Goal: Obtain resource: Obtain resource

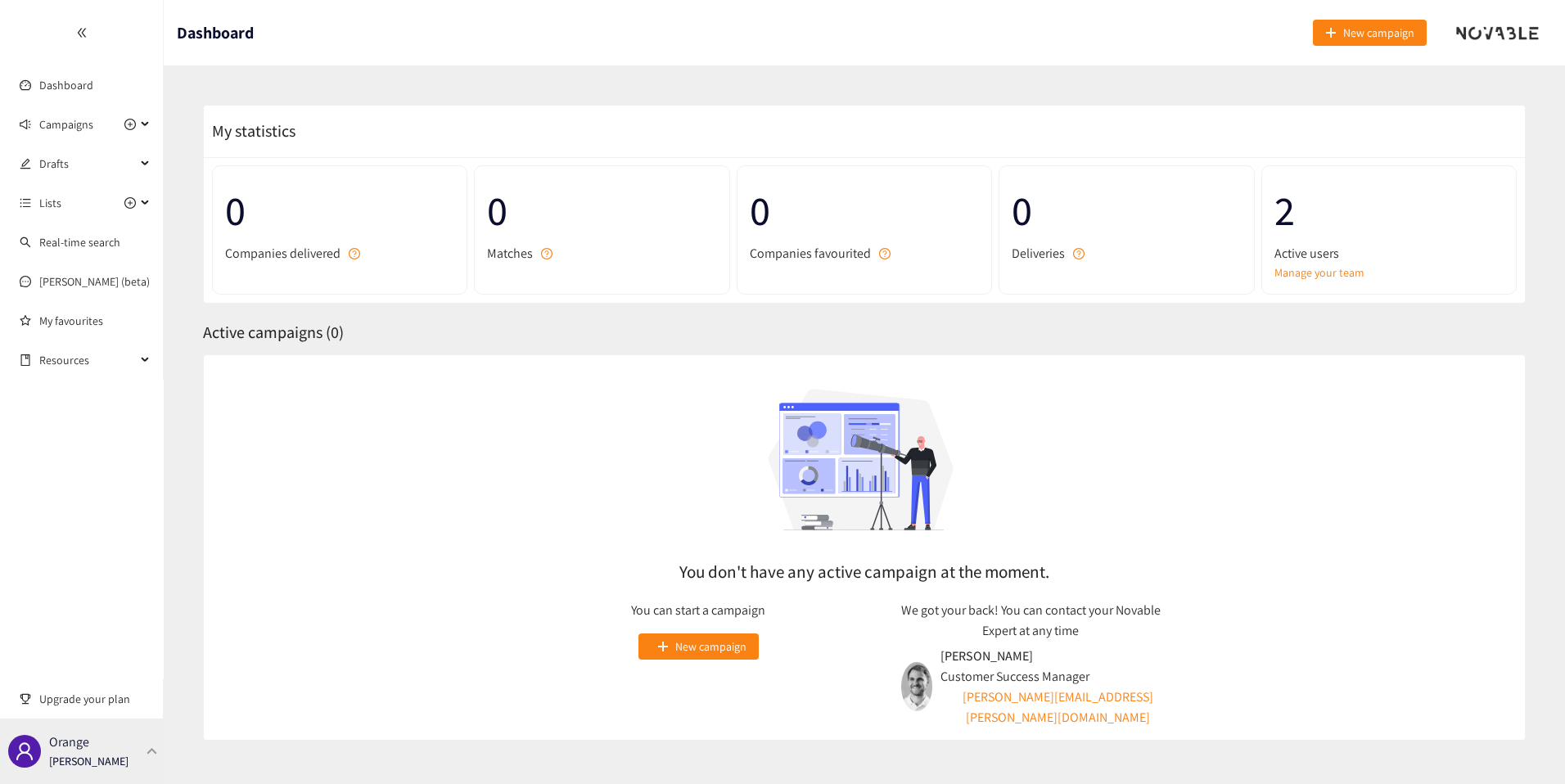
click at [140, 750] on div "Orange [PERSON_NAME]" at bounding box center [82, 751] width 164 height 66
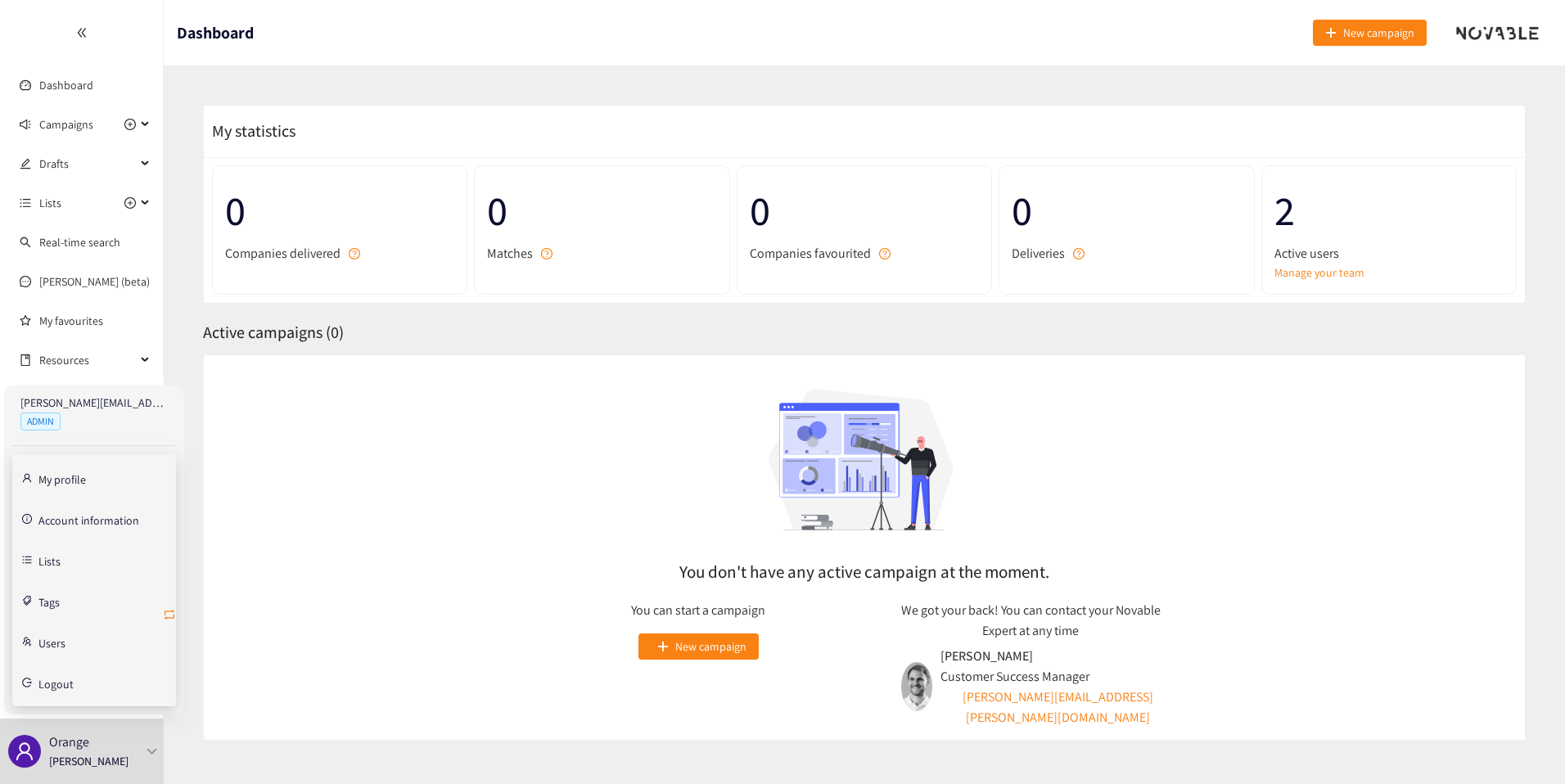
click at [171, 615] on icon "retweet" at bounding box center [170, 615] width 13 height 13
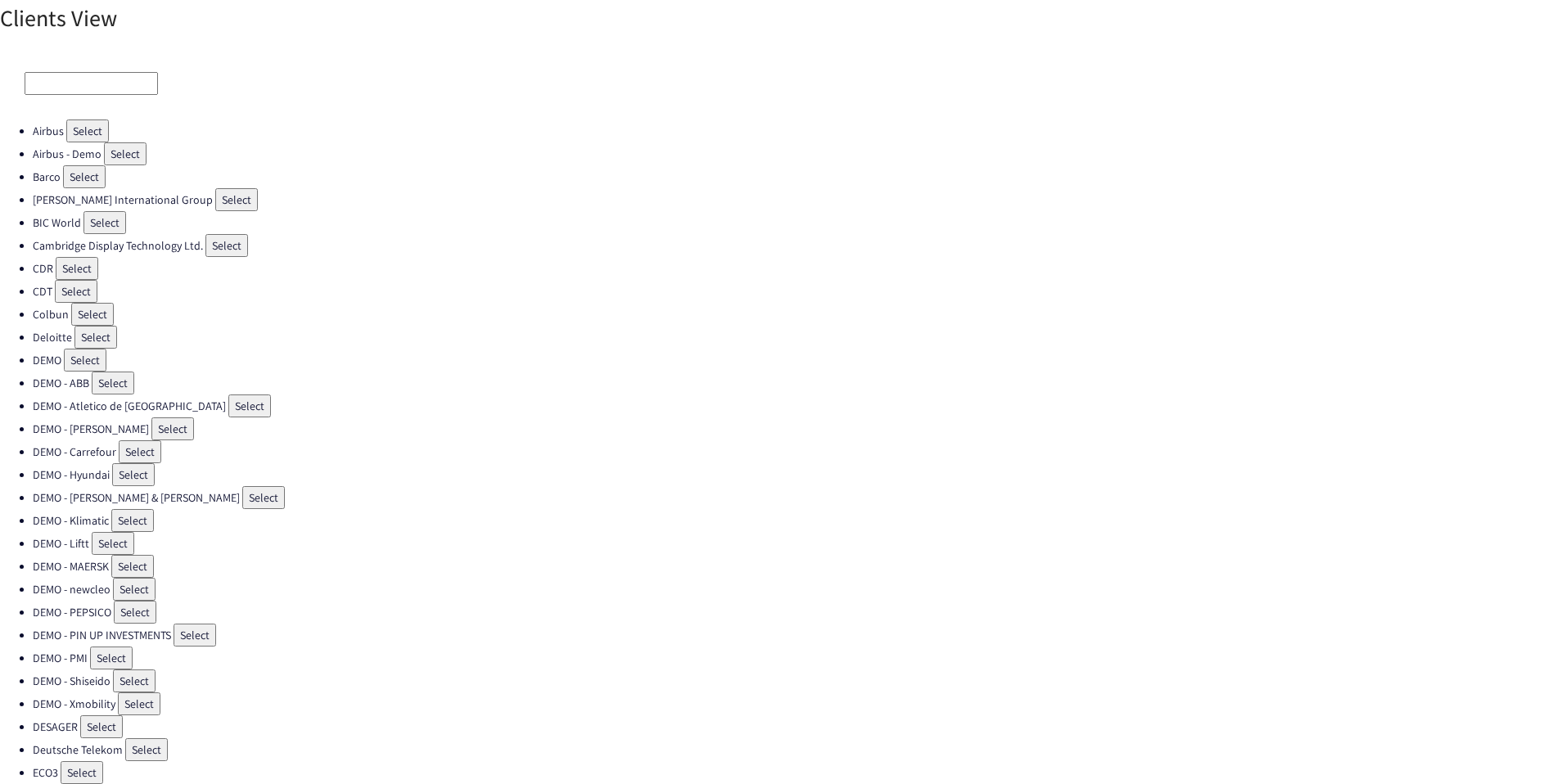
click at [92, 77] on input at bounding box center [91, 83] width 134 height 23
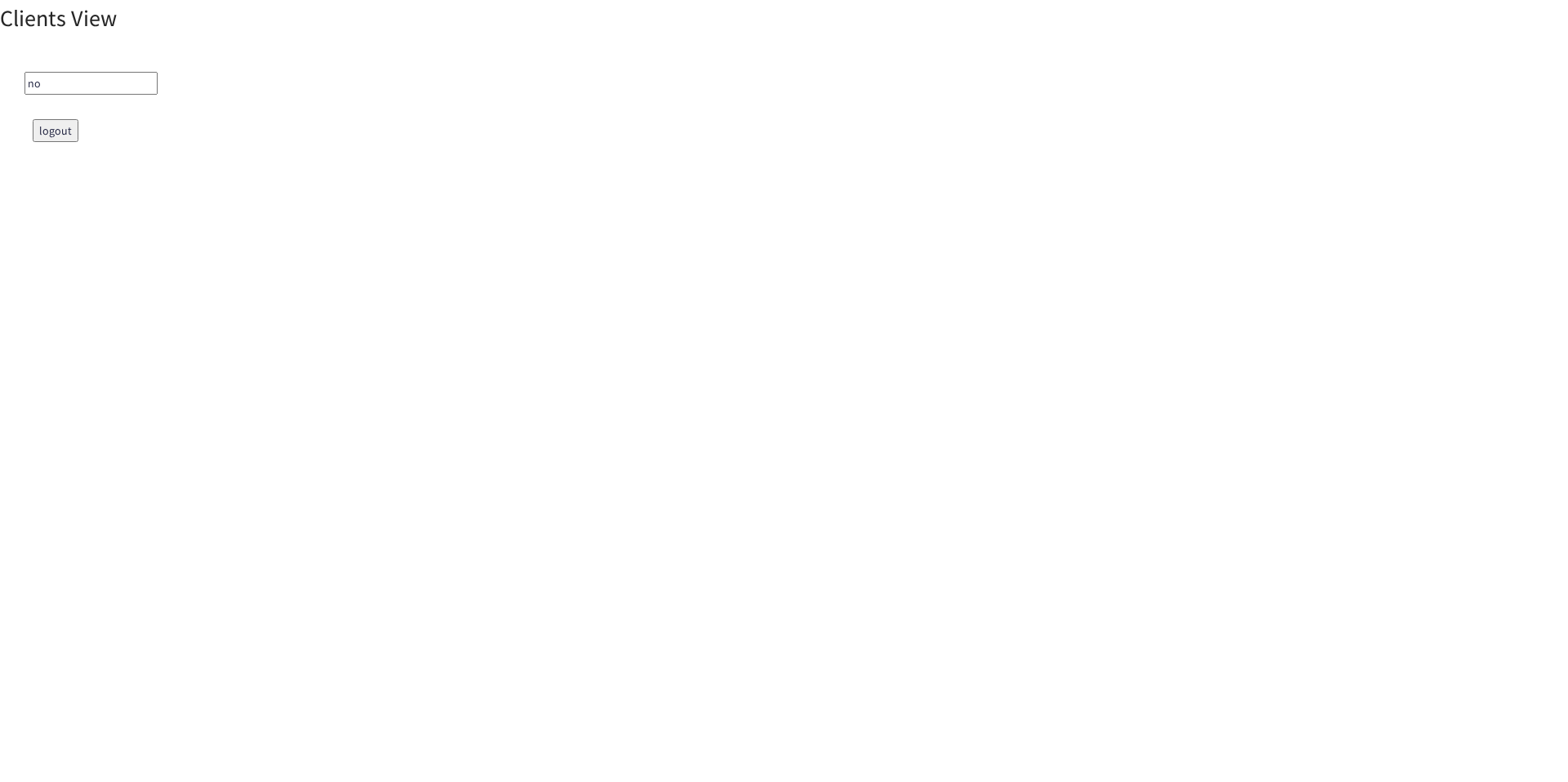
type input "n"
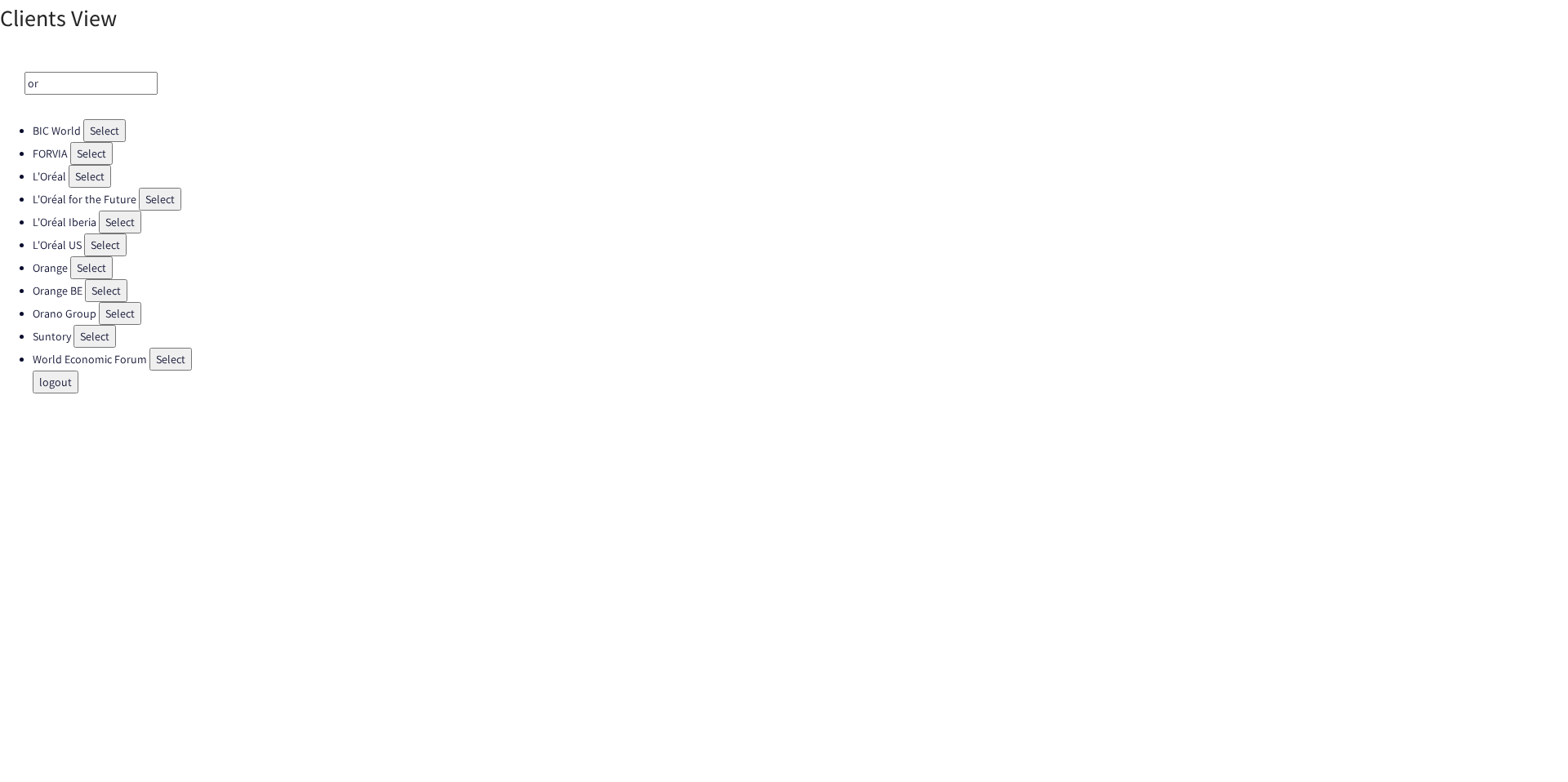
type input "o"
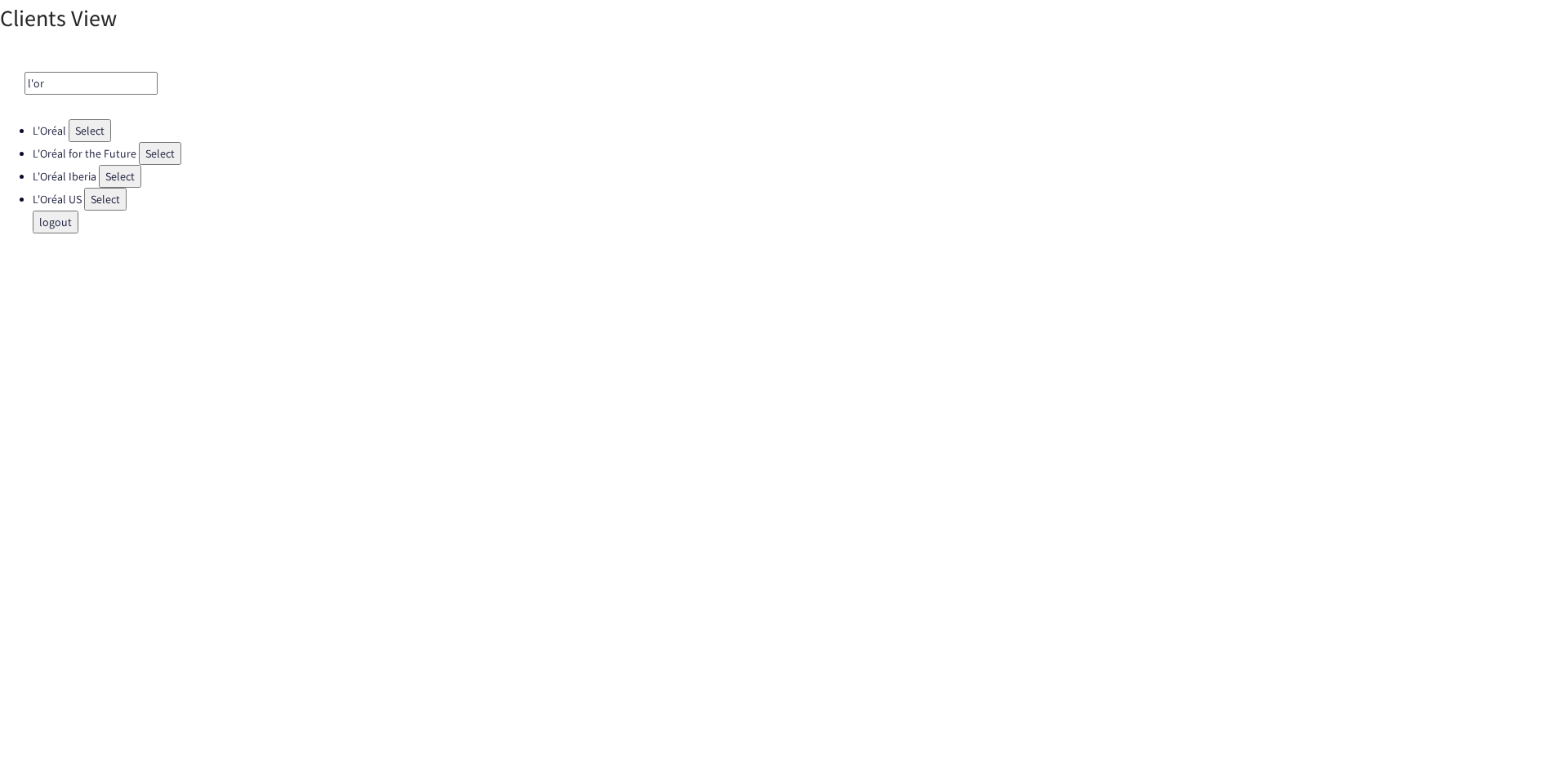
type input "l'or"
click at [164, 142] on button "Select" at bounding box center [160, 153] width 43 height 23
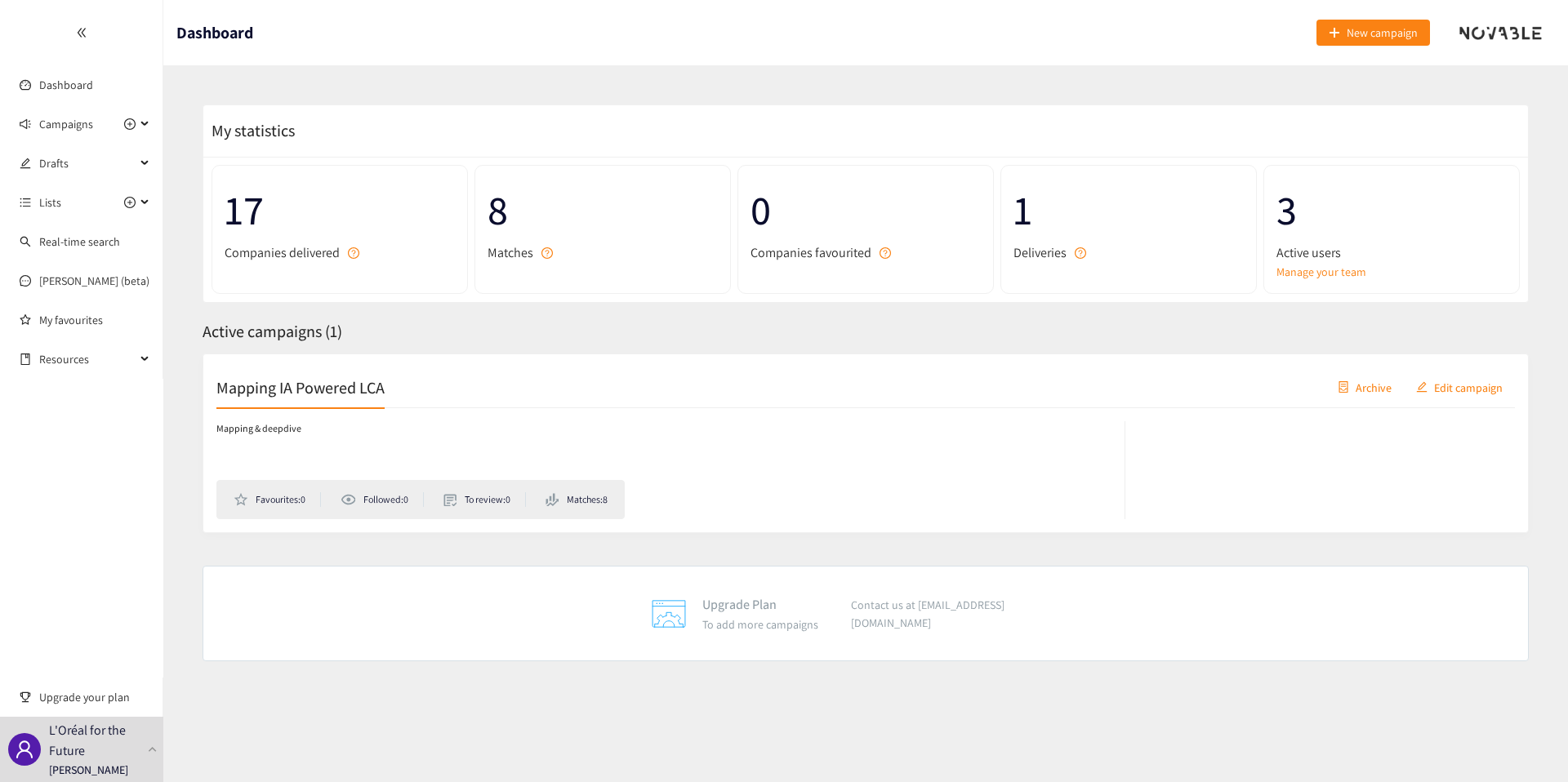
click at [948, 355] on div "Mapping IA Powered LCA Archive Edit campaign Mapping & deepdive Favourites: 0 F…" at bounding box center [866, 443] width 1327 height 179
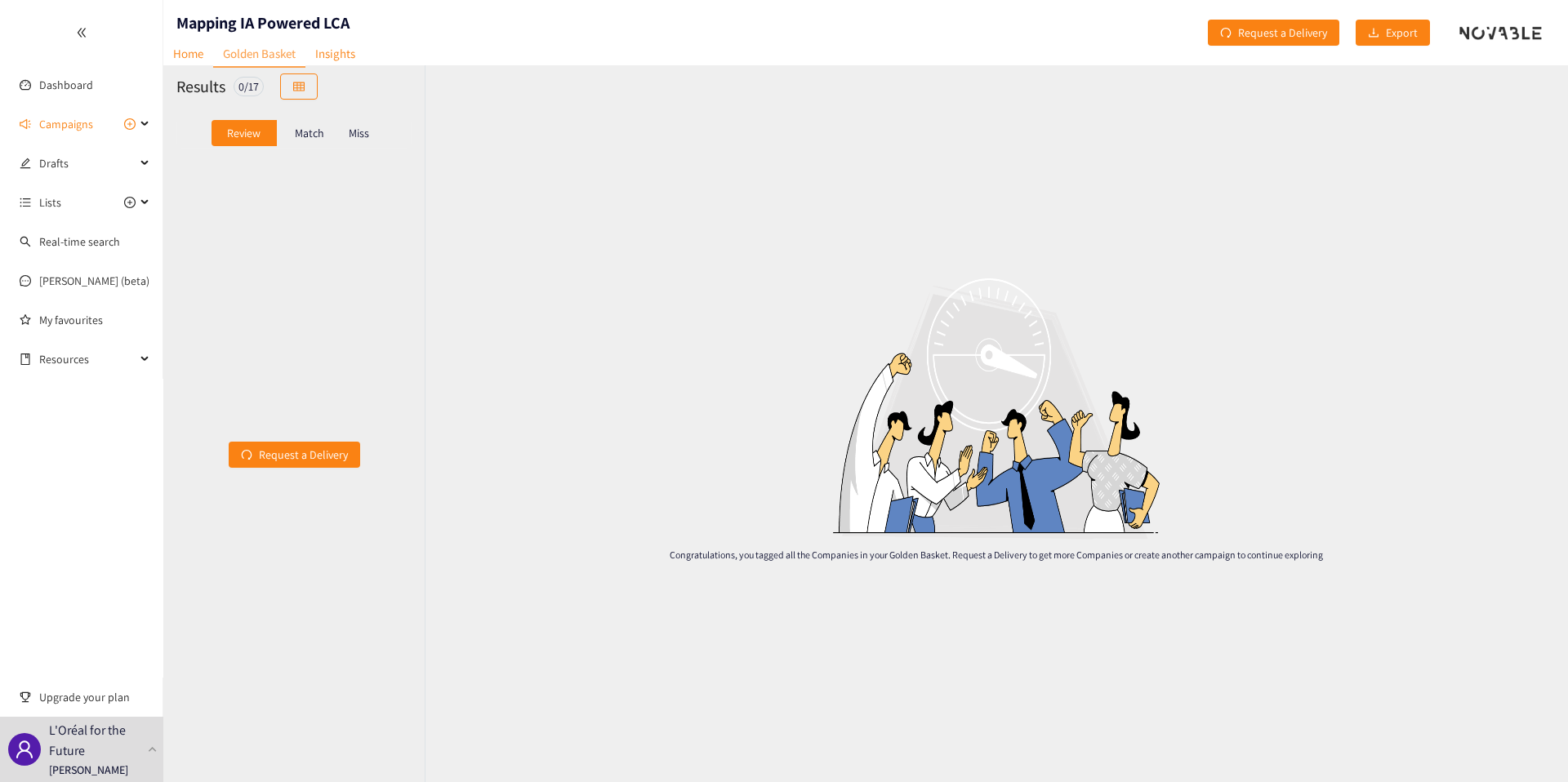
click at [311, 158] on div "Request a Delivery" at bounding box center [294, 454] width 262 height 593
click at [311, 147] on div "Review Match Miss" at bounding box center [293, 132] width 235 height 31
click at [311, 131] on p "Match" at bounding box center [309, 133] width 29 height 13
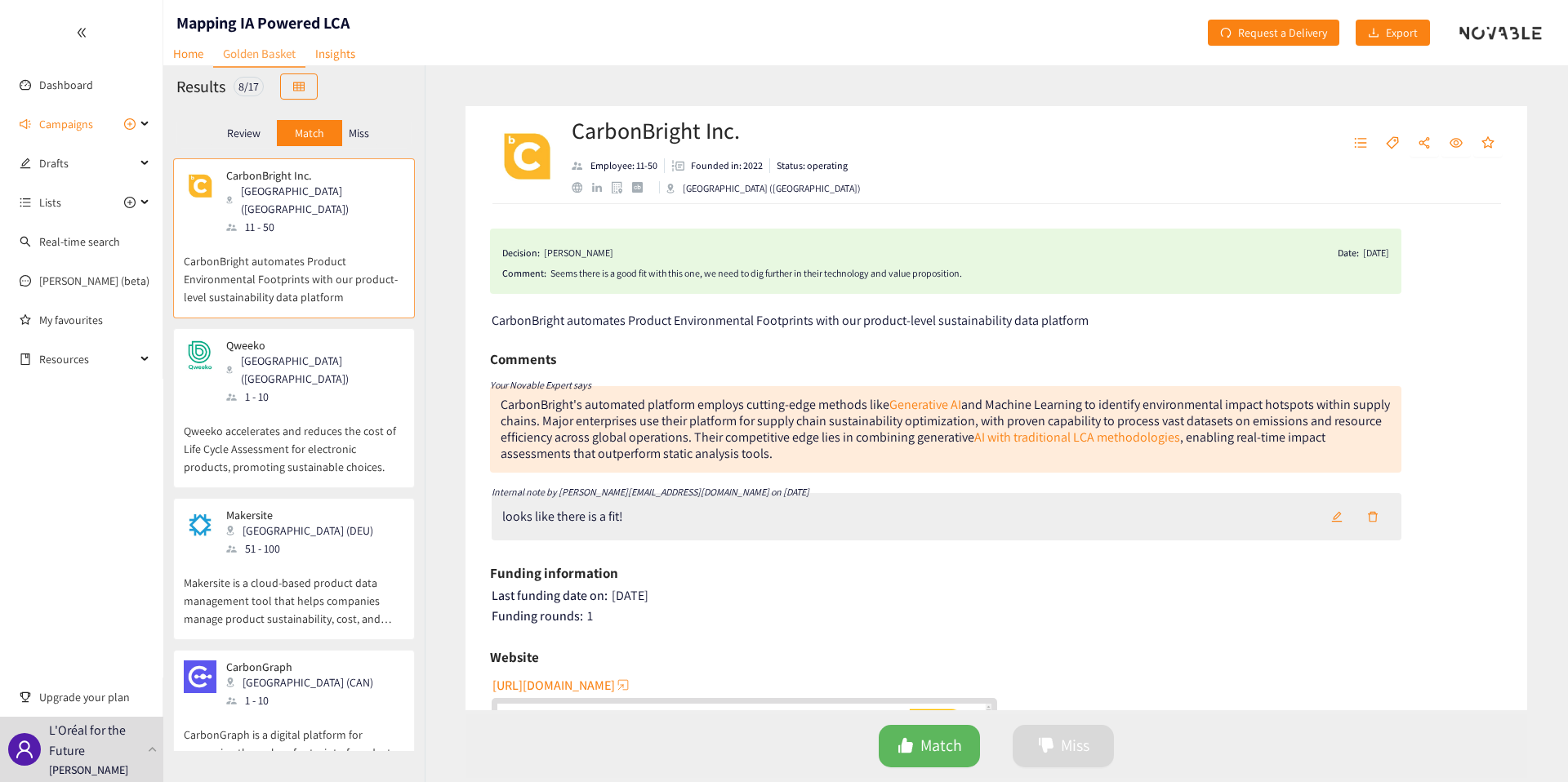
scroll to position [588, 0]
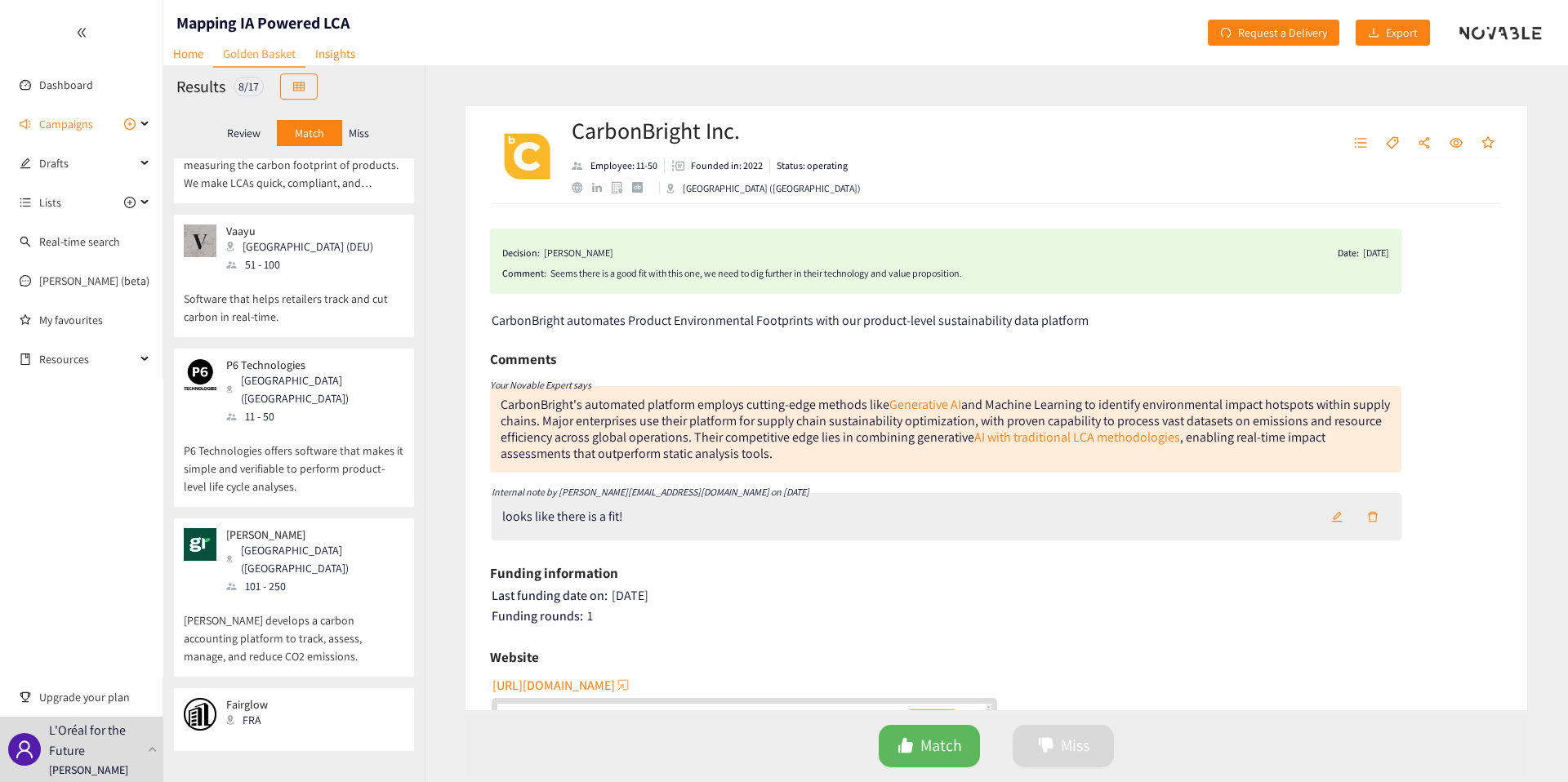
click at [302, 528] on div "[PERSON_NAME] ([GEOGRAPHIC_DATA]) 101 - 250" at bounding box center [293, 562] width 221 height 67
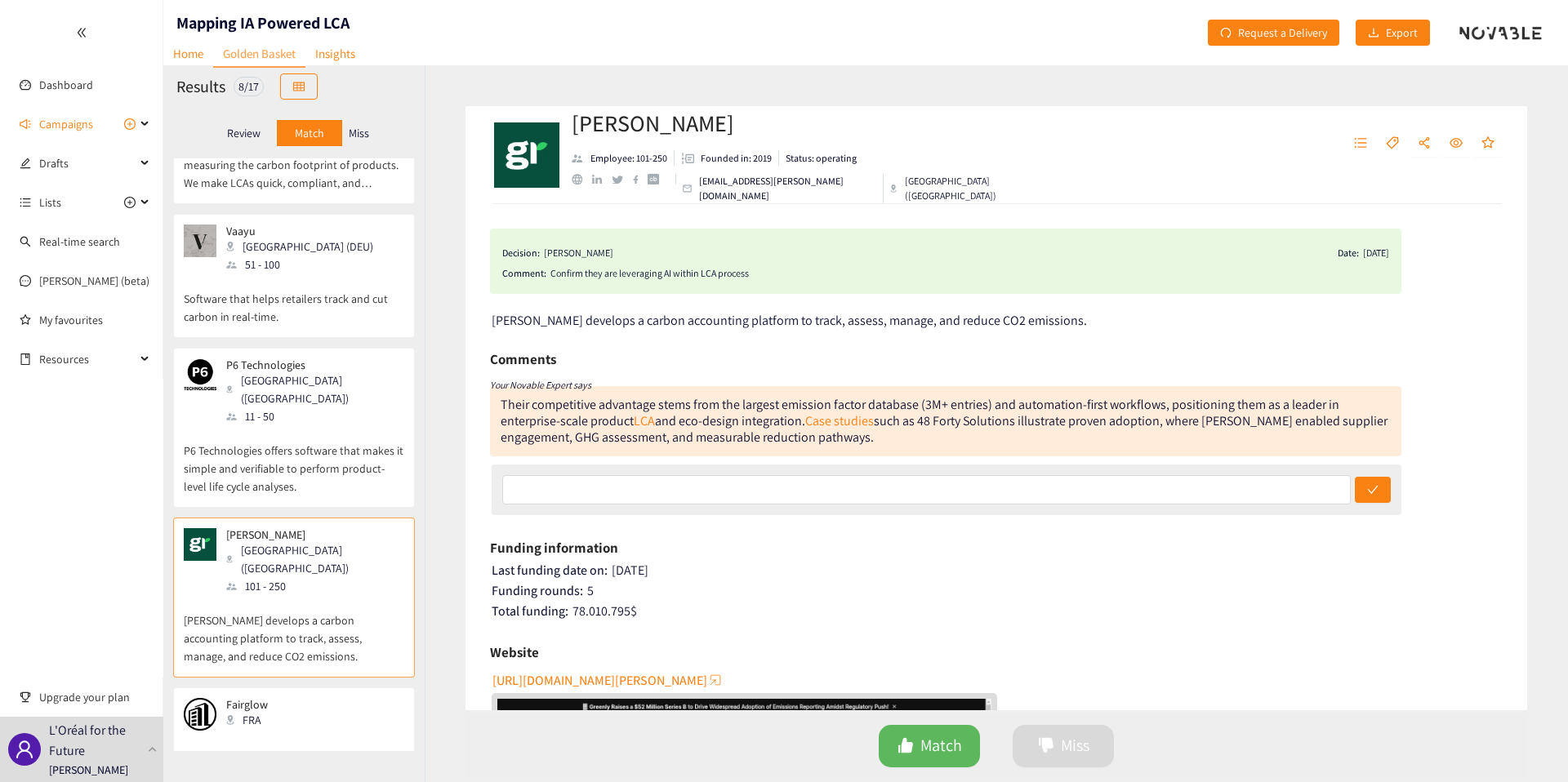
scroll to position [743, 0]
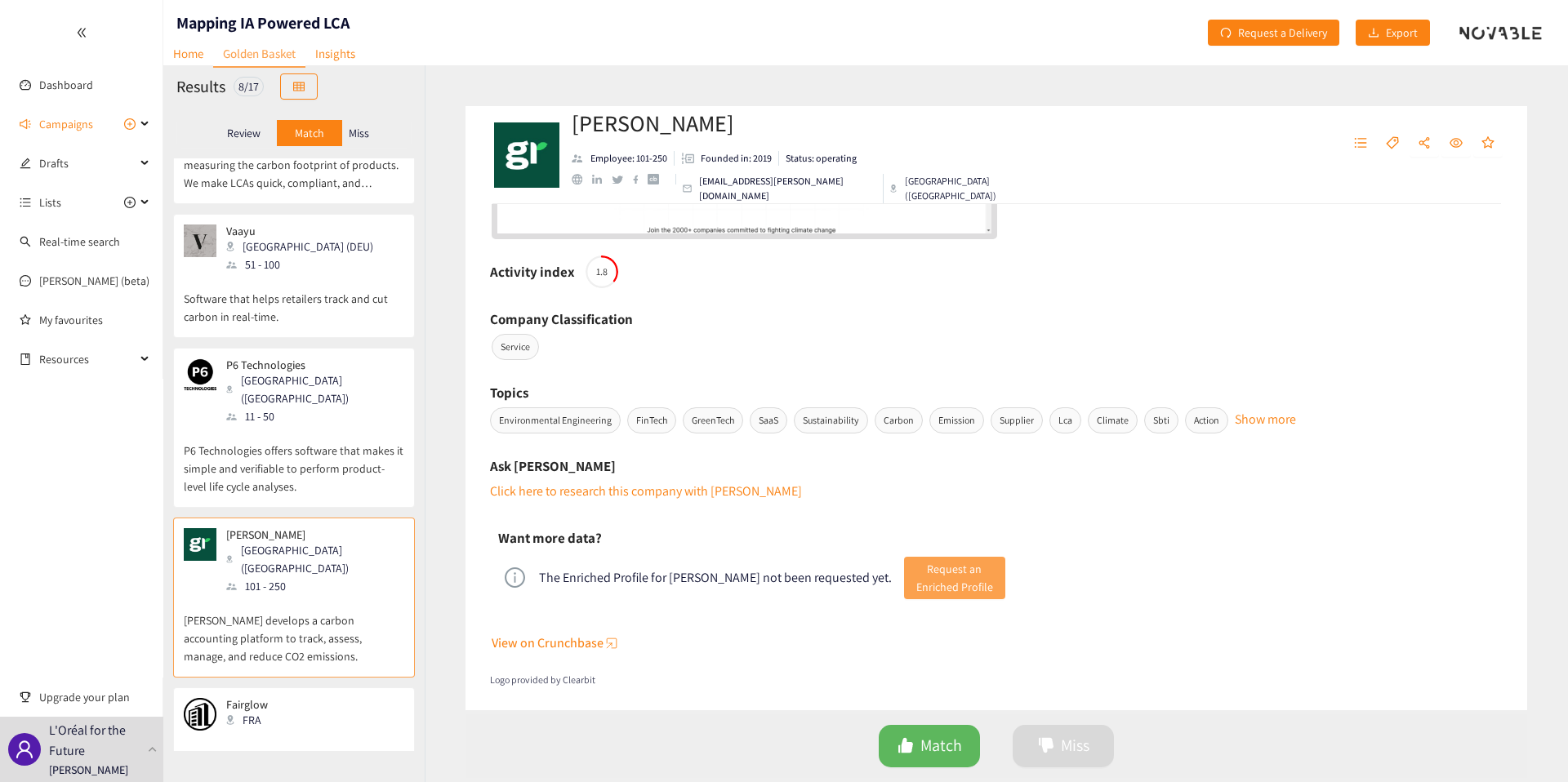
click at [904, 594] on button "Request an Enriched Profile" at bounding box center [954, 577] width 101 height 43
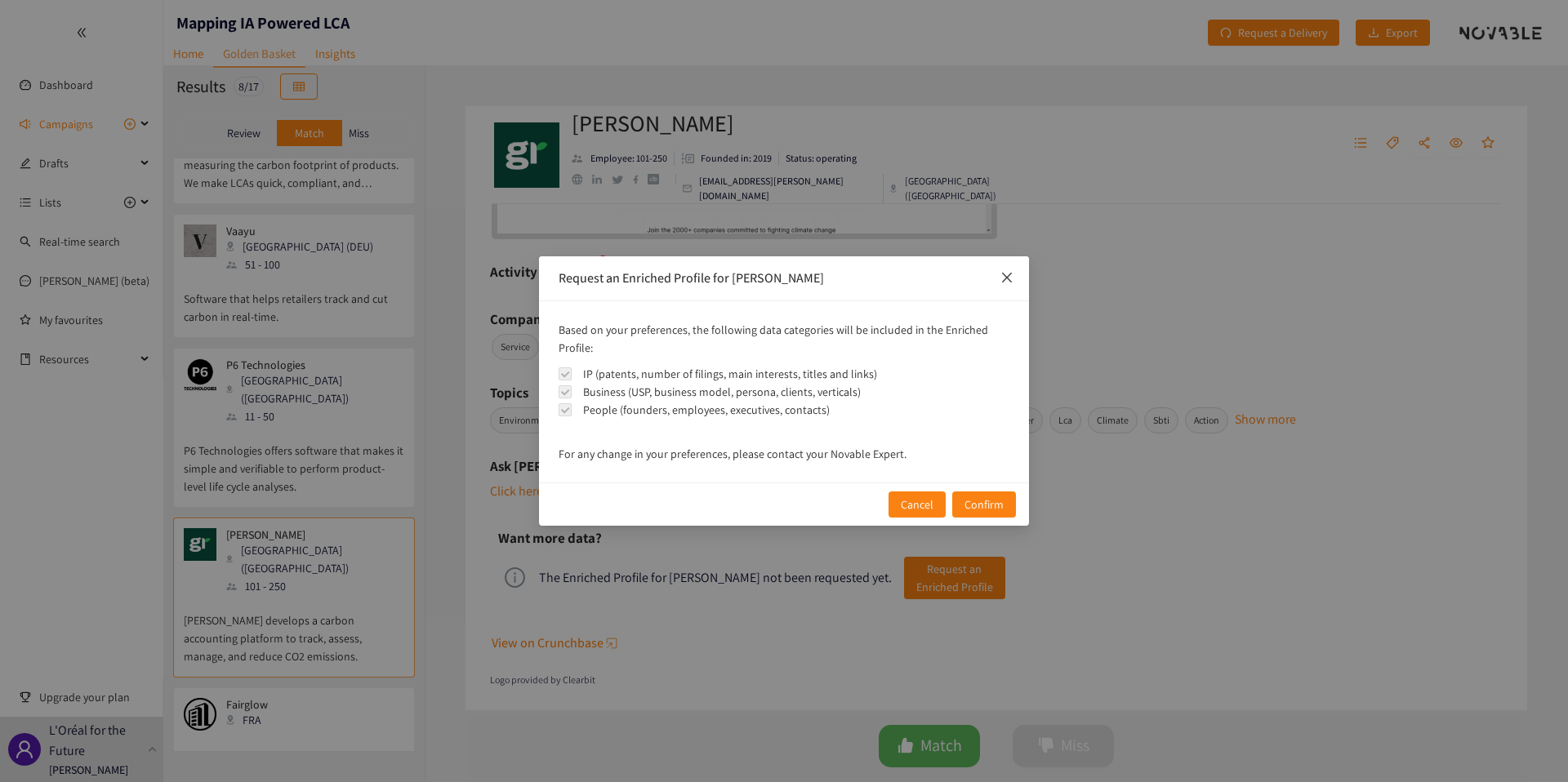
click at [1010, 277] on icon "close" at bounding box center [1007, 277] width 13 height 13
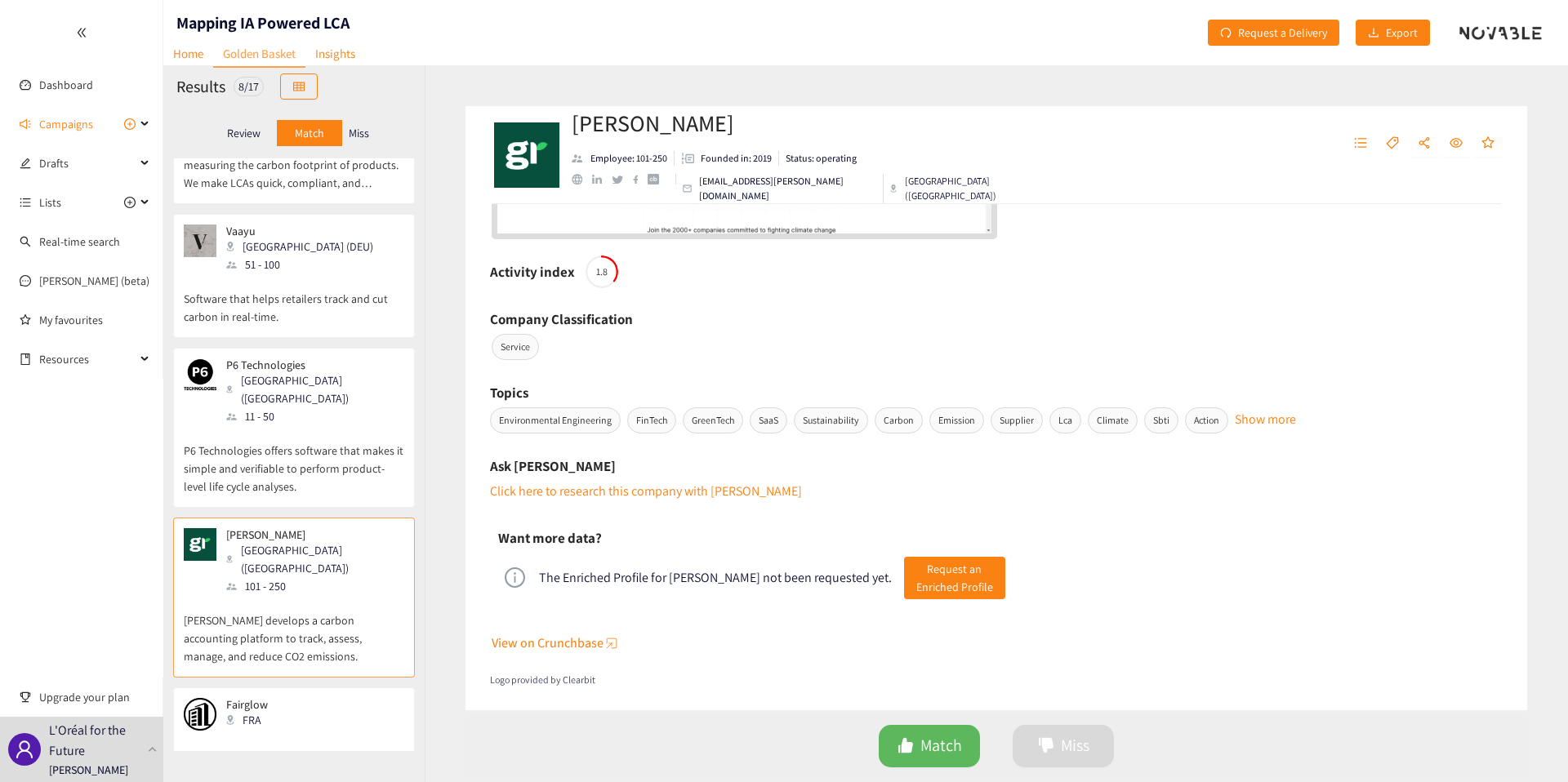
click at [695, 585] on div "The Enriched Profile for [PERSON_NAME] not been requested yet. Request an Enric…" at bounding box center [755, 577] width 501 height 43
click at [711, 581] on div "The Enriched Profile for [PERSON_NAME] not been requested yet." at bounding box center [715, 577] width 353 height 16
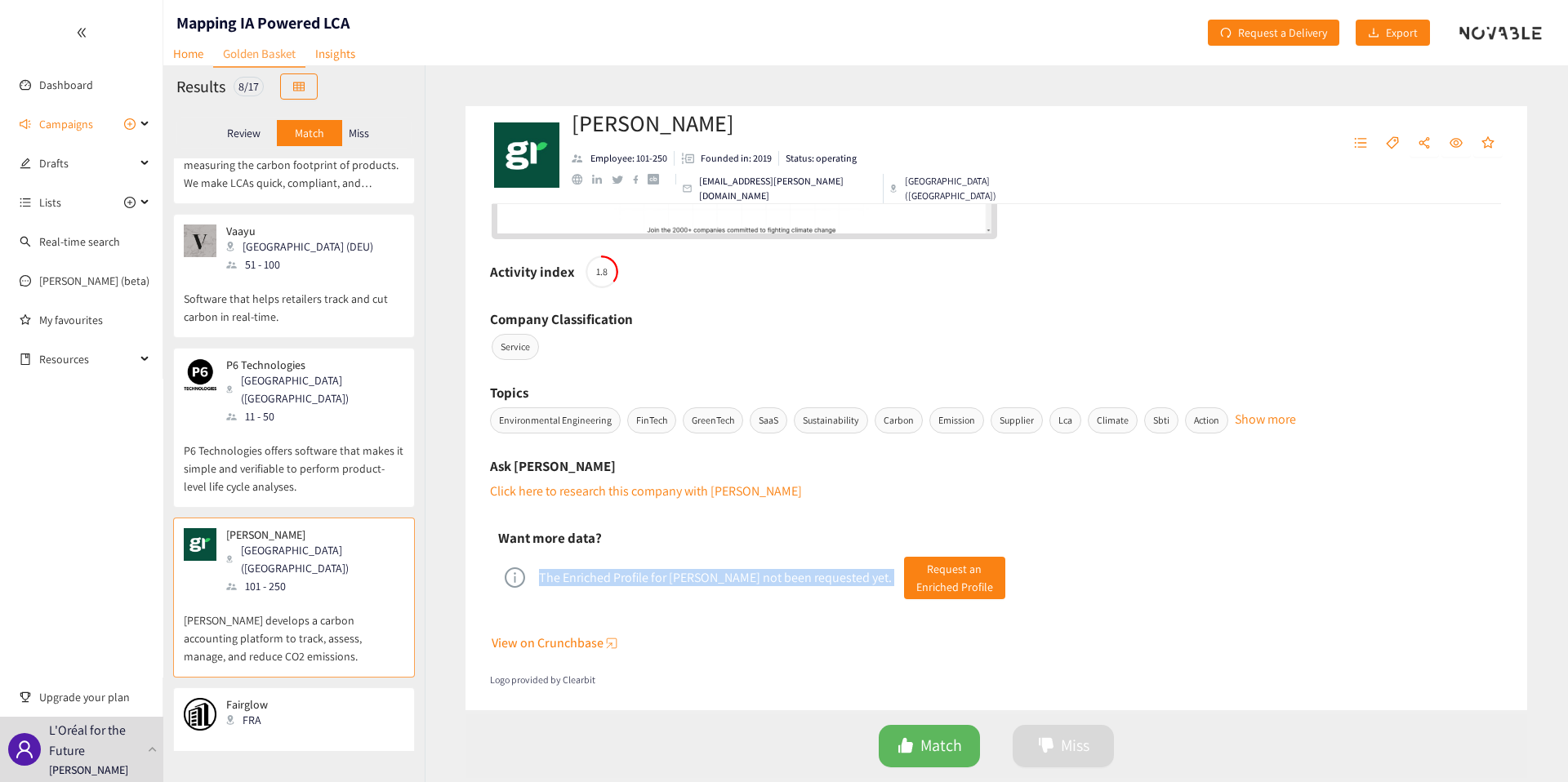
click at [711, 581] on div "The Enriched Profile for [PERSON_NAME] not been requested yet." at bounding box center [715, 577] width 353 height 16
click at [735, 581] on div "The Enriched Profile for [PERSON_NAME] not been requested yet." at bounding box center [715, 577] width 353 height 16
